Goal: Task Accomplishment & Management: Use online tool/utility

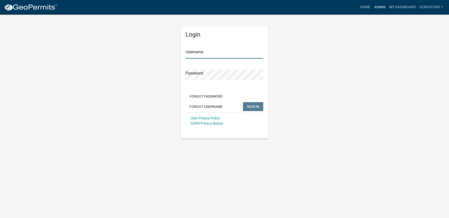
type input "dcrofford"
click at [381, 9] on link "Admin" at bounding box center [379, 8] width 15 height 10
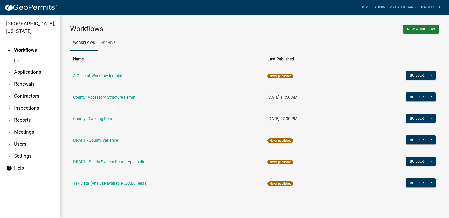
click at [28, 73] on link "arrow_drop_down Applications" at bounding box center [30, 72] width 60 height 12
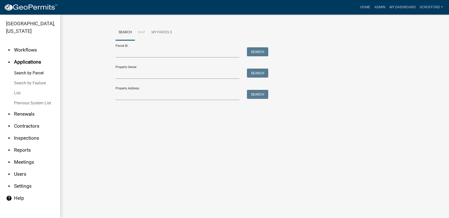
click at [29, 83] on link "Search by Feature" at bounding box center [30, 83] width 60 height 10
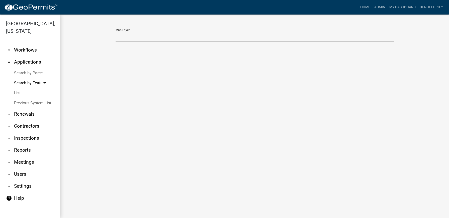
click at [20, 91] on link "List" at bounding box center [30, 93] width 60 height 10
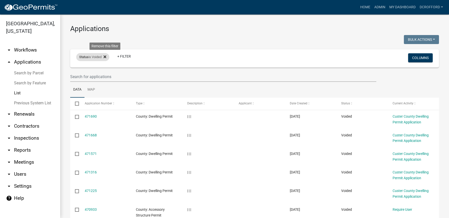
click at [106, 56] on icon at bounding box center [105, 57] width 3 height 4
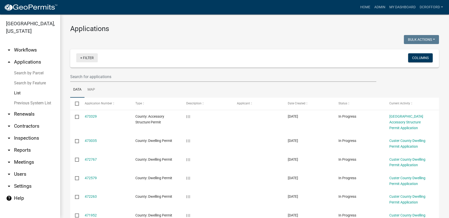
click at [89, 61] on link "+ Filter" at bounding box center [87, 57] width 22 height 9
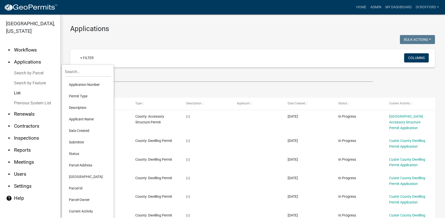
click at [83, 95] on li "Permit Type" at bounding box center [88, 97] width 46 height 12
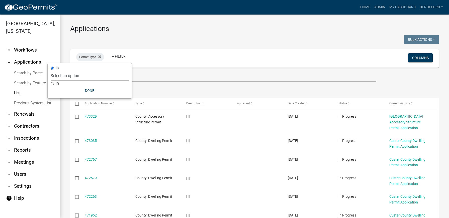
click at [69, 74] on select "Select an option A General Workflow template County: Accessory Structure Permit…" at bounding box center [90, 76] width 78 height 10
select select "65d93bb0-ee9e-476b-9676-d2bc375187d6"
click at [70, 71] on select "Select an option A General Workflow template County: Accessory Structure Permit…" at bounding box center [90, 76] width 78 height 10
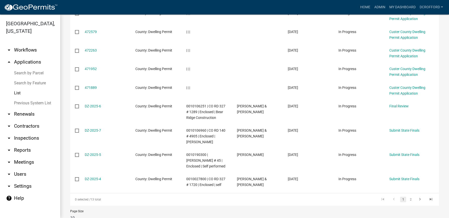
scroll to position [125, 0]
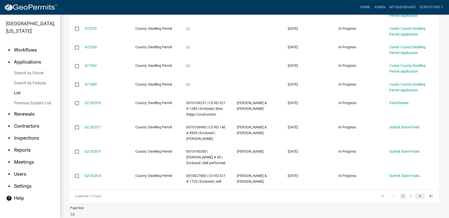
click at [417, 198] on icon "go to next page" at bounding box center [420, 197] width 7 height 6
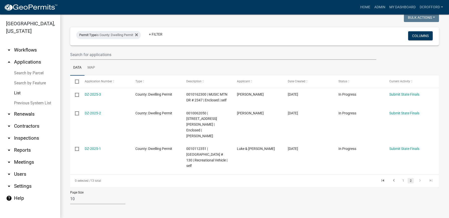
scroll to position [5, 0]
